Goal: Information Seeking & Learning: Learn about a topic

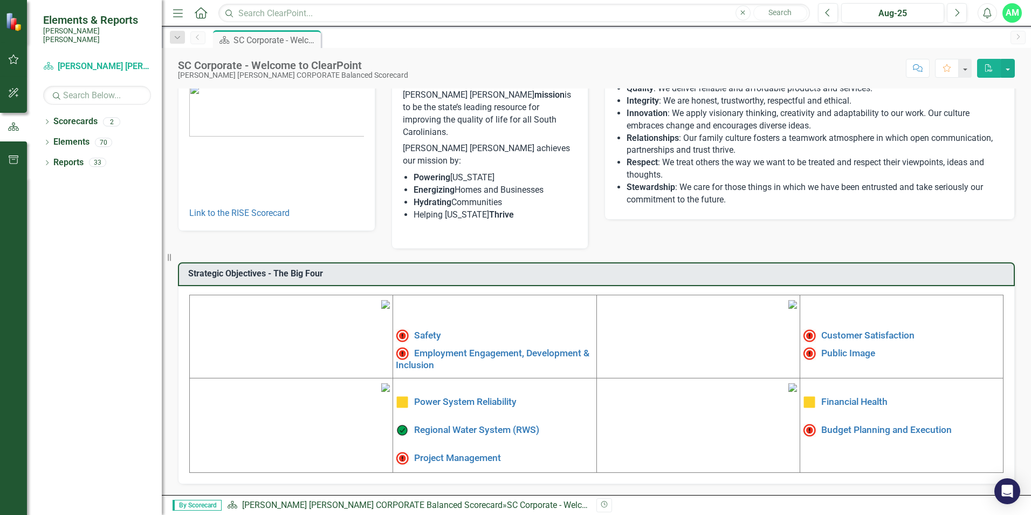
scroll to position [162, 0]
click at [447, 396] on link "Power System Reliability" at bounding box center [465, 401] width 102 height 11
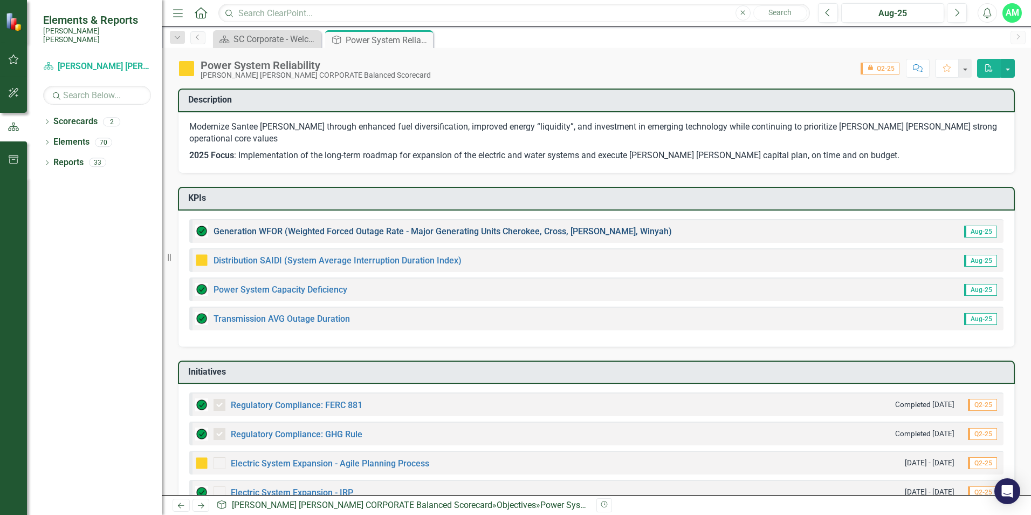
click at [563, 226] on link "Generation WFOR (Weighted Forced Outage Rate - Major Generating Units Cherokee,…" at bounding box center [443, 231] width 459 height 10
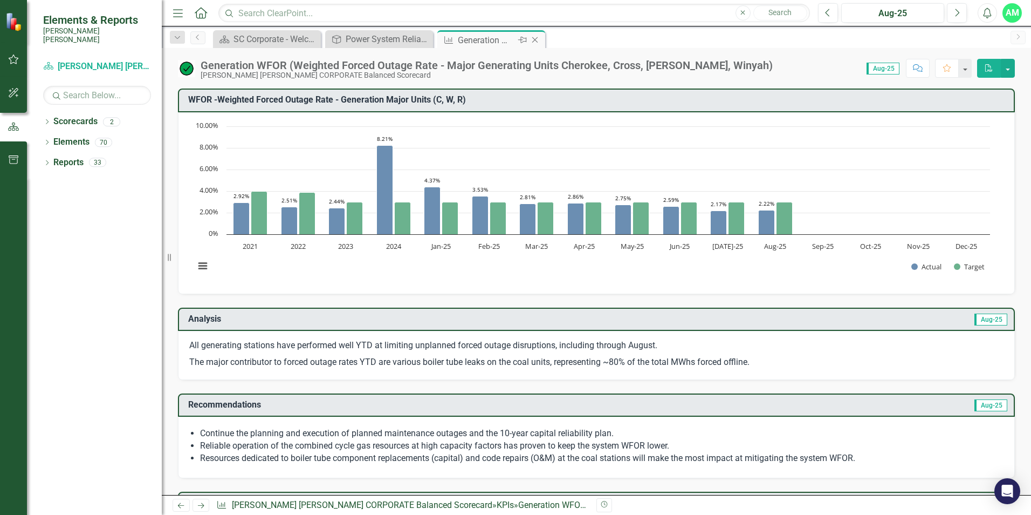
click at [535, 41] on icon "Close" at bounding box center [535, 40] width 11 height 9
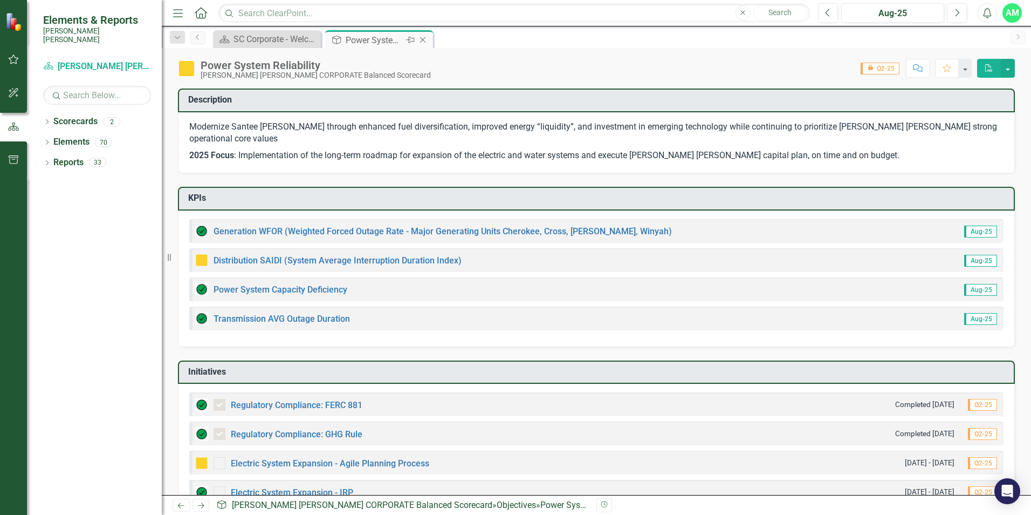
click at [425, 40] on icon "Close" at bounding box center [423, 40] width 11 height 9
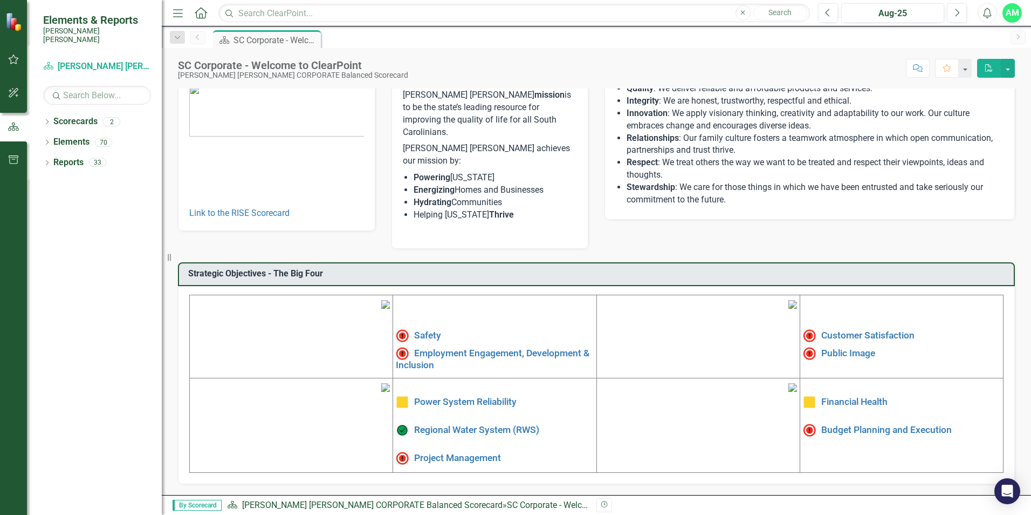
scroll to position [162, 0]
click at [463, 396] on link "Power System Reliability" at bounding box center [465, 401] width 102 height 11
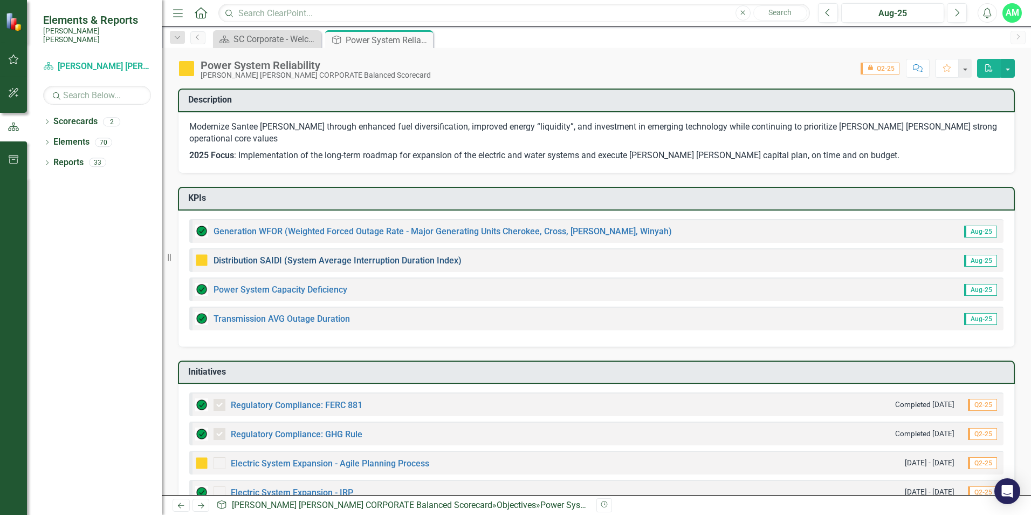
click at [432, 255] on link "Distribution SAIDI (System Average Interruption Duration Index)" at bounding box center [338, 260] width 248 height 10
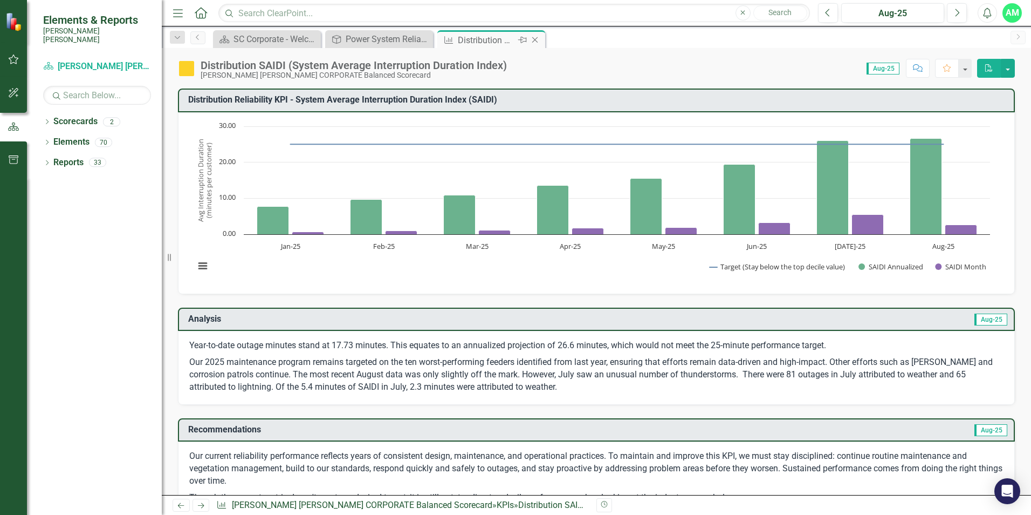
click at [536, 38] on icon "Close" at bounding box center [535, 40] width 11 height 9
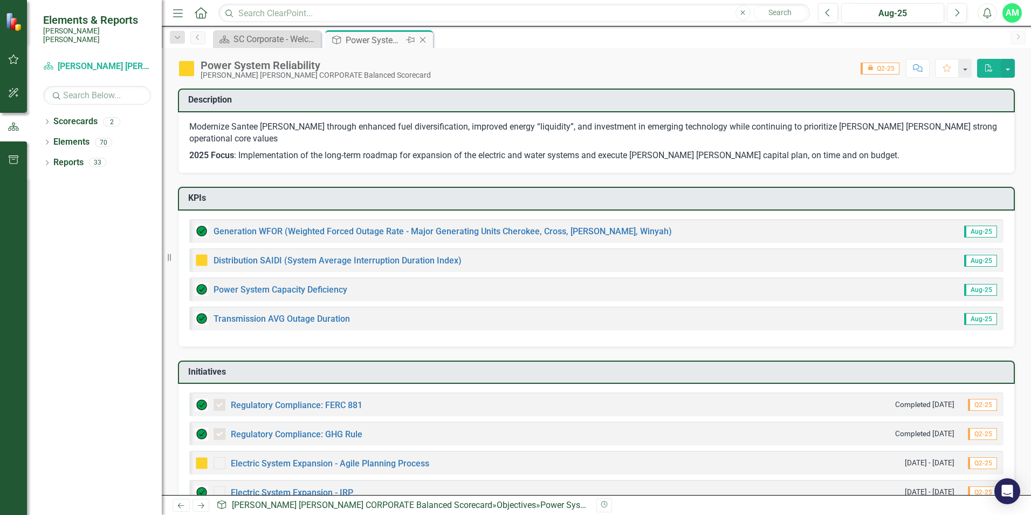
click at [423, 41] on icon "Close" at bounding box center [423, 40] width 11 height 9
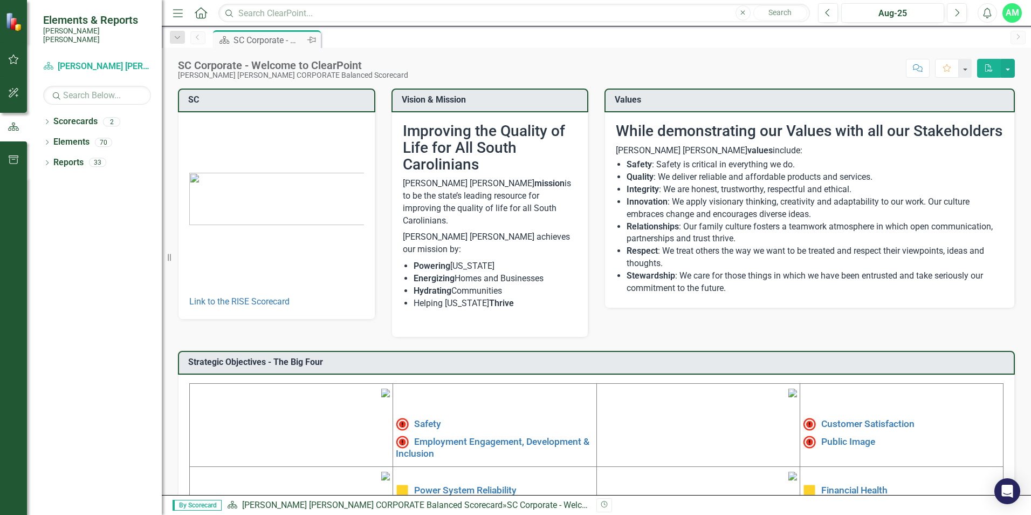
click at [278, 39] on div "SC Corporate - Welcome to ClearPoint" at bounding box center [269, 39] width 71 height 13
